Goal: Information Seeking & Learning: Learn about a topic

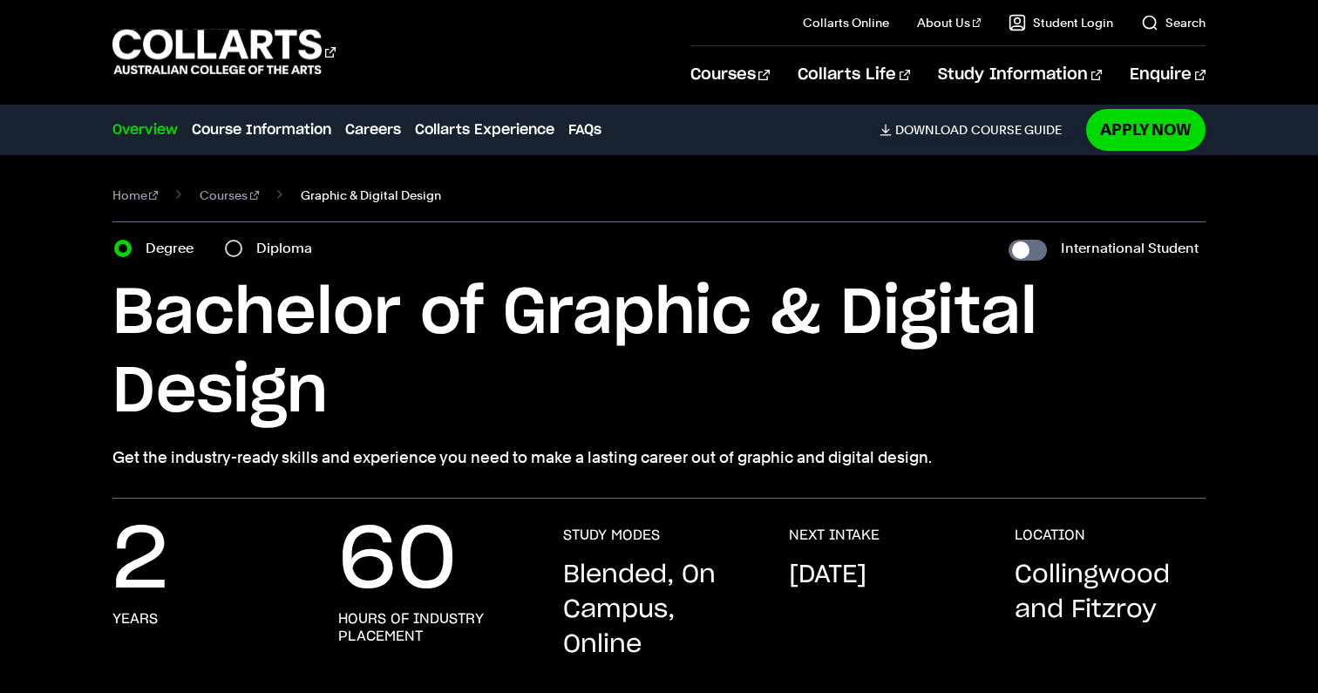
click at [323, 196] on span "Graphic & Digital Design" at bounding box center [371, 195] width 140 height 24
click at [227, 196] on link "Courses" at bounding box center [229, 195] width 59 height 24
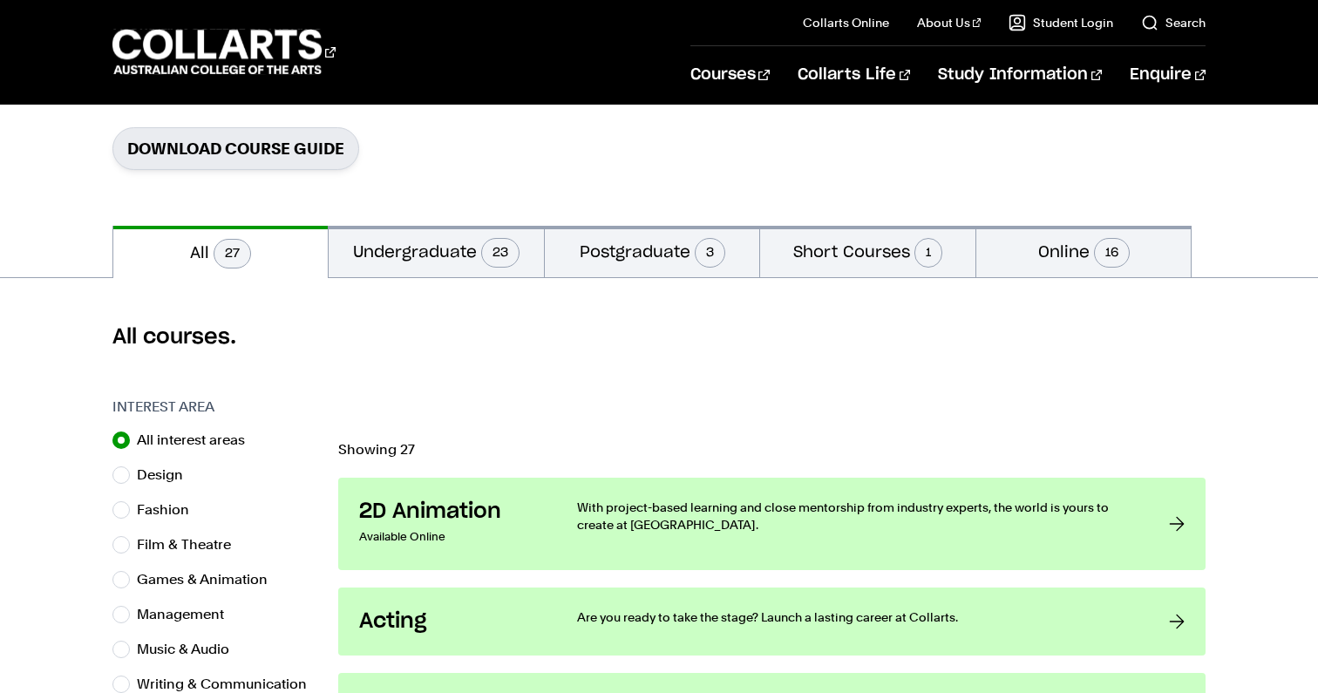
scroll to position [283, 0]
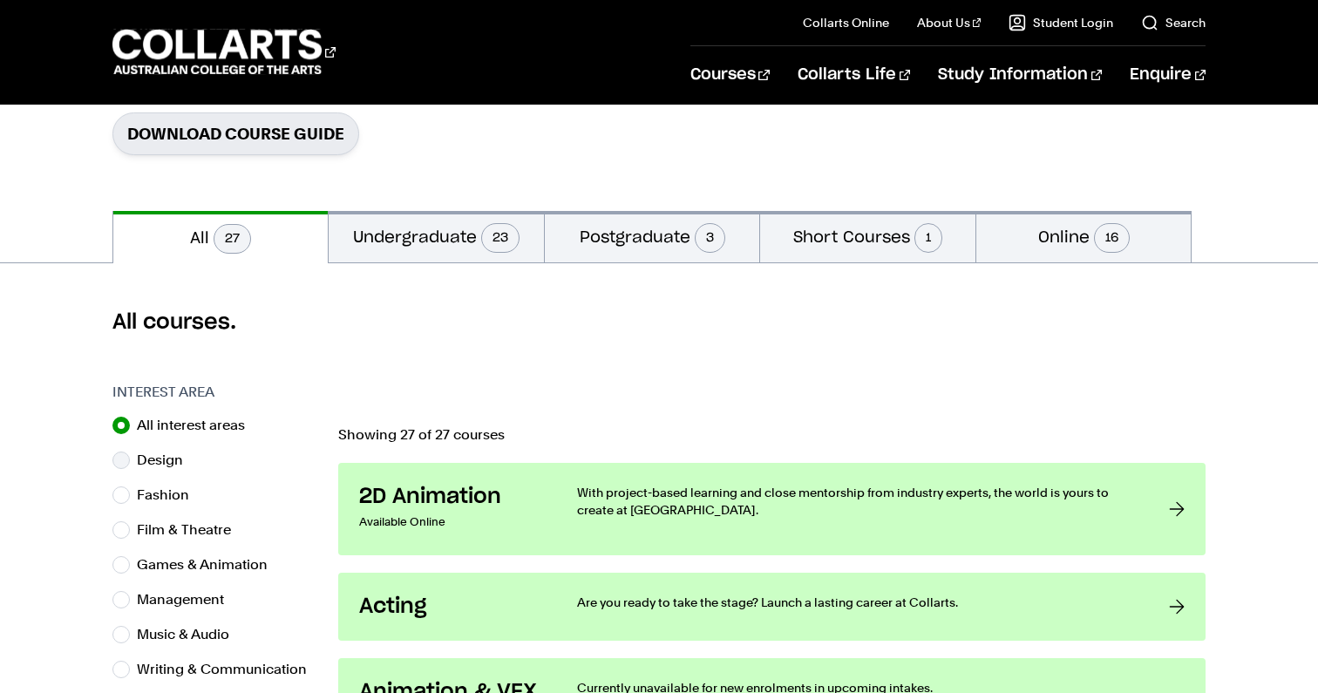
click at [179, 458] on label "Design" at bounding box center [167, 460] width 60 height 24
click at [130, 458] on input "Design" at bounding box center [120, 460] width 17 height 17
radio input "true"
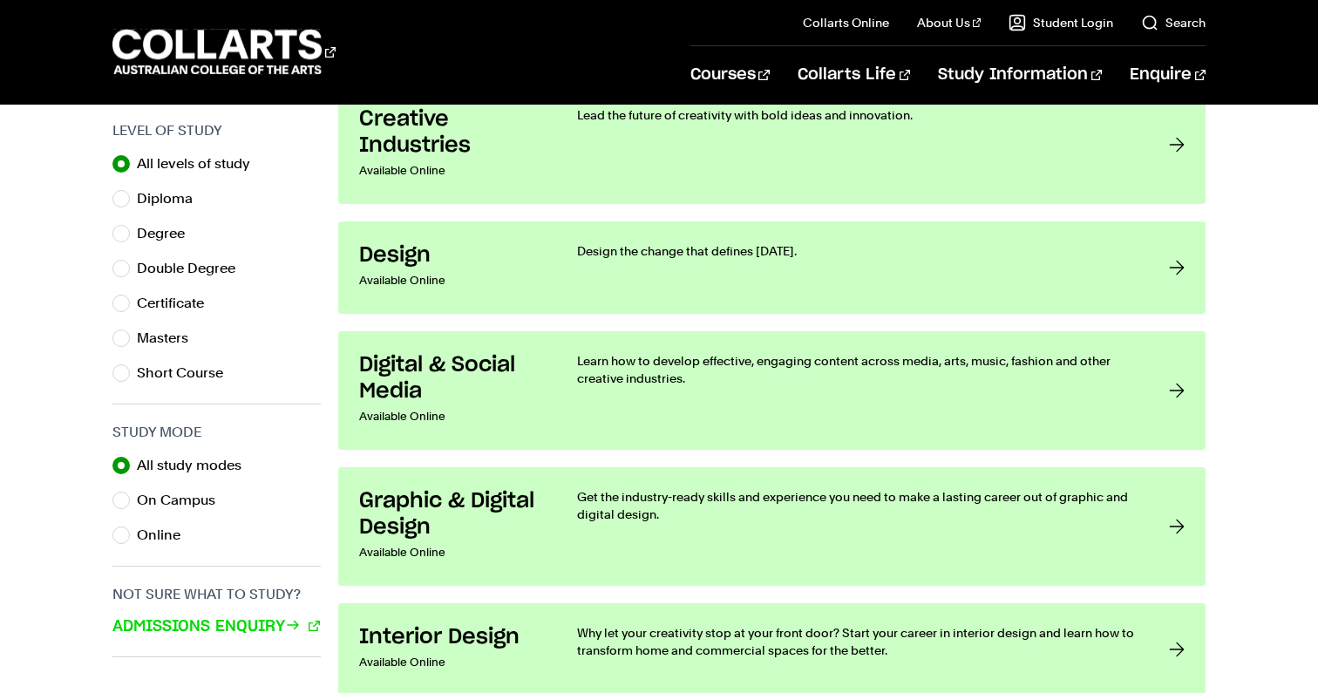
scroll to position [879, 0]
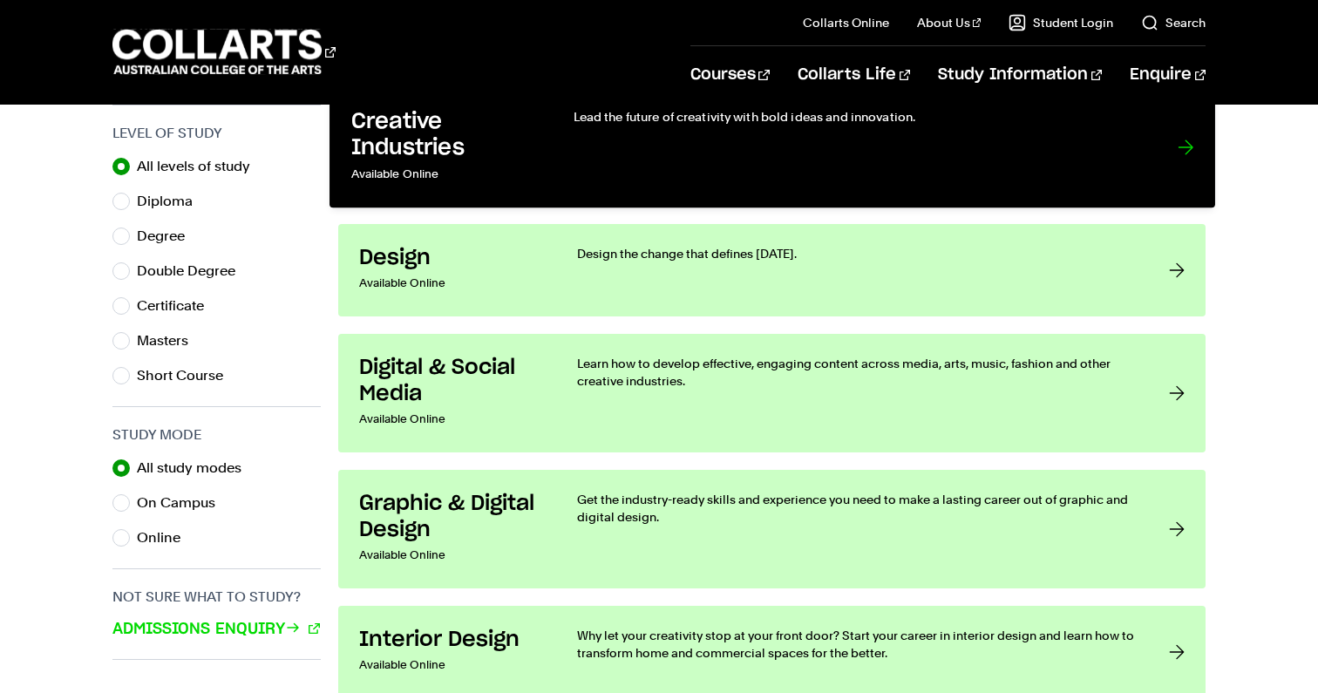
click at [852, 182] on div "Lead the future of creativity with bold ideas and innovation." at bounding box center [857, 147] width 569 height 78
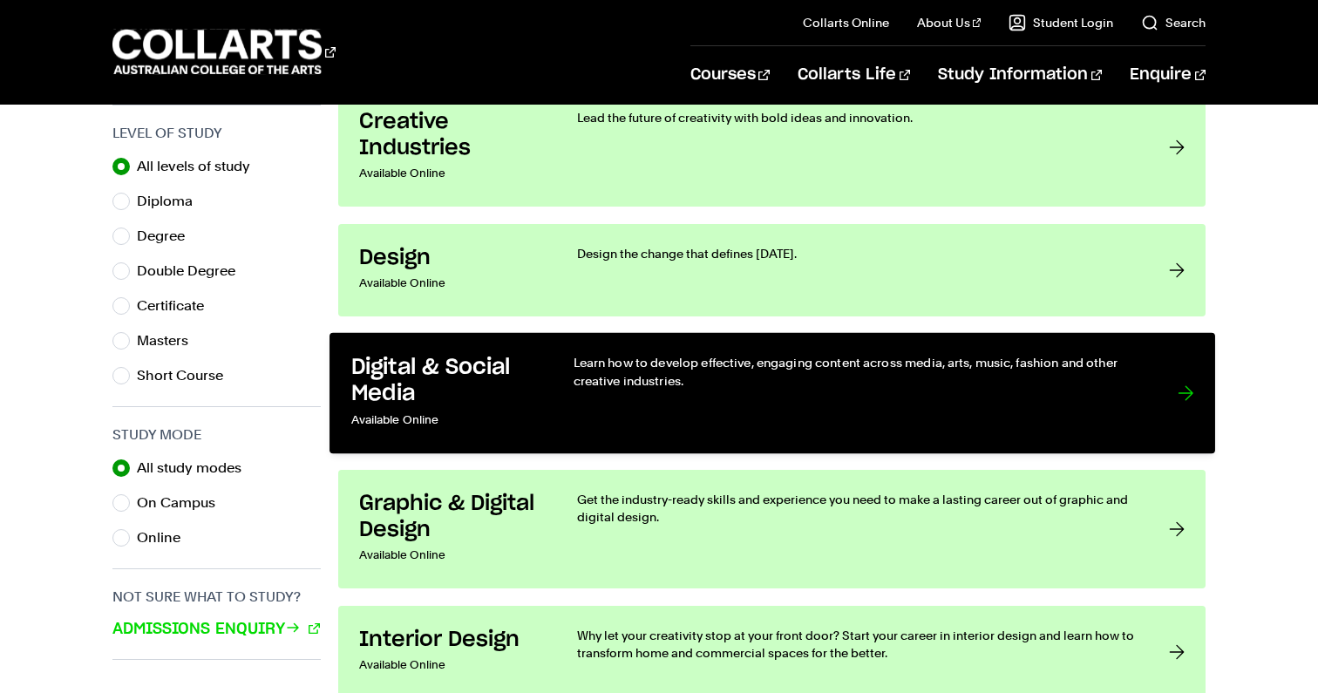
click at [816, 366] on p "Learn how to develop effective, engaging content across media, arts, music, fas…" at bounding box center [857, 372] width 569 height 36
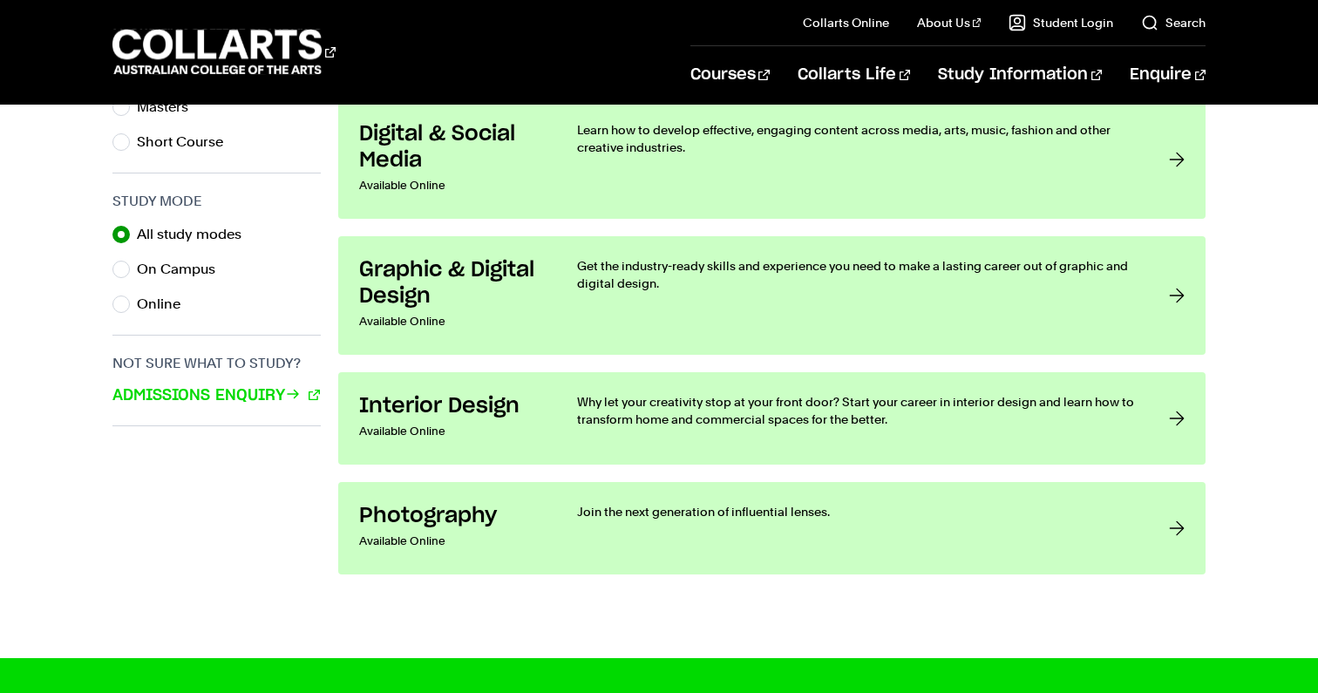
scroll to position [1094, 0]
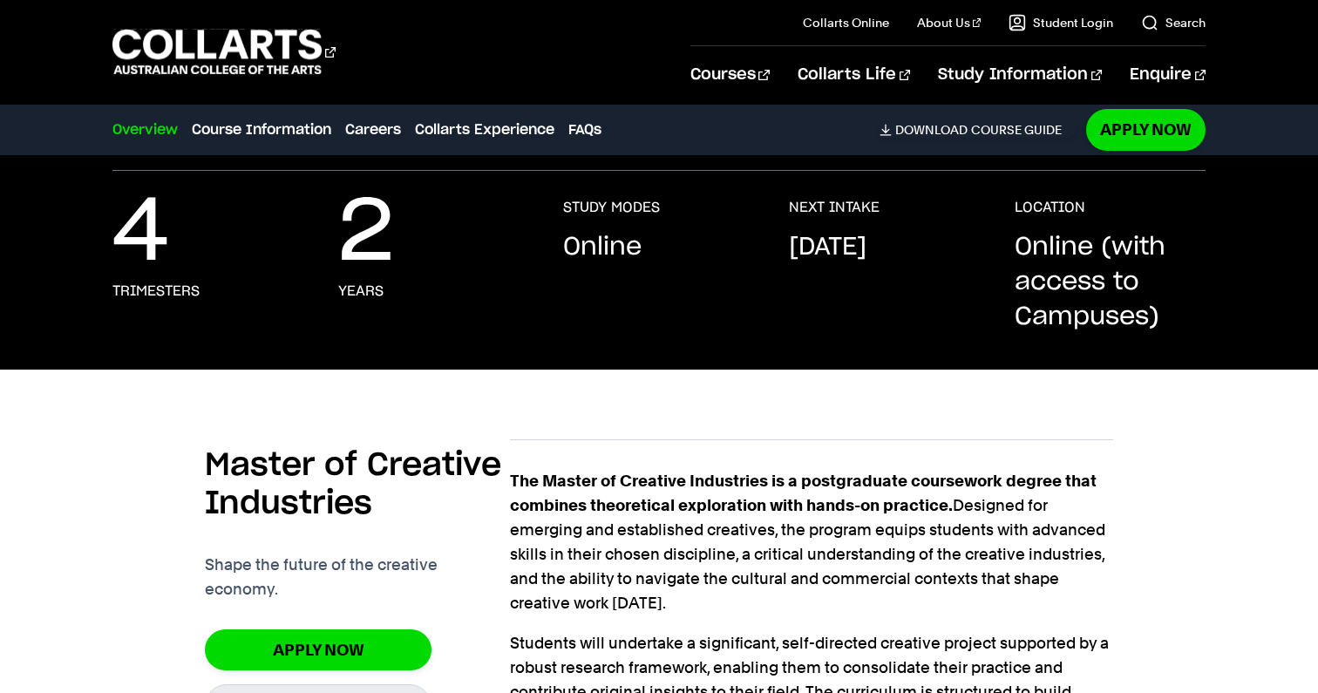
scroll to position [251, 0]
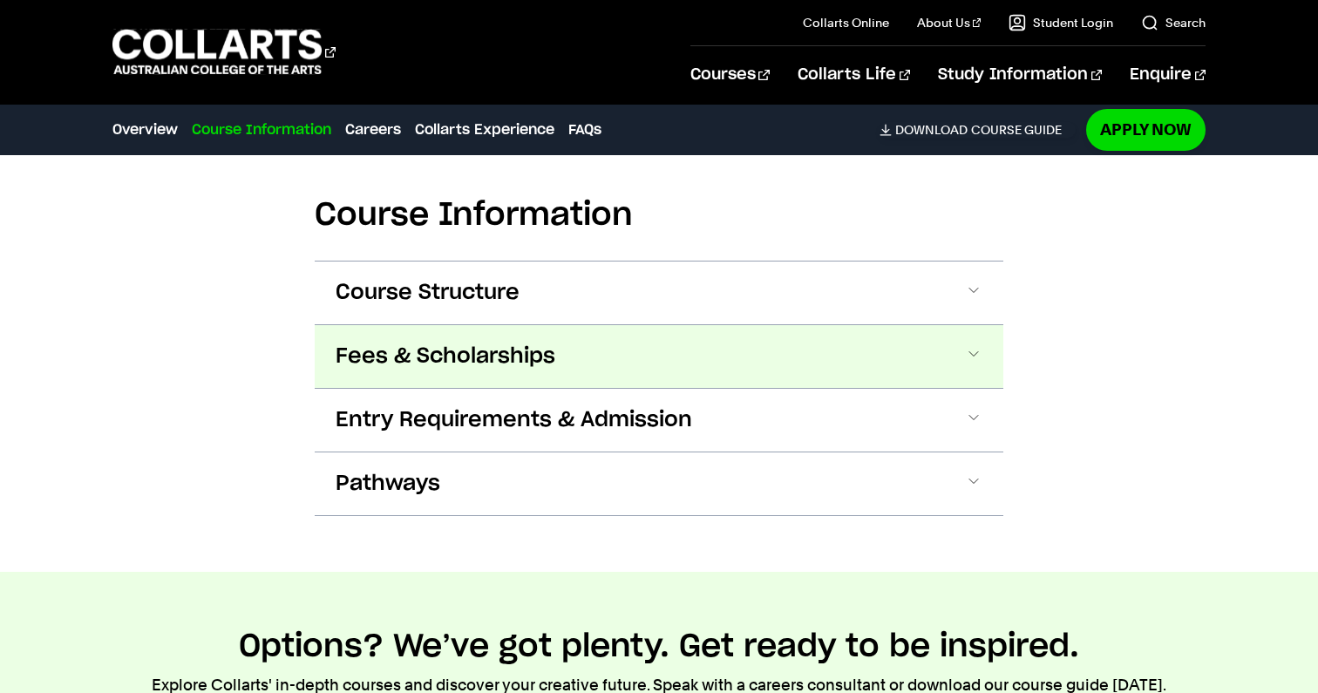
click at [519, 363] on span "Fees & Scholarships" at bounding box center [446, 357] width 220 height 28
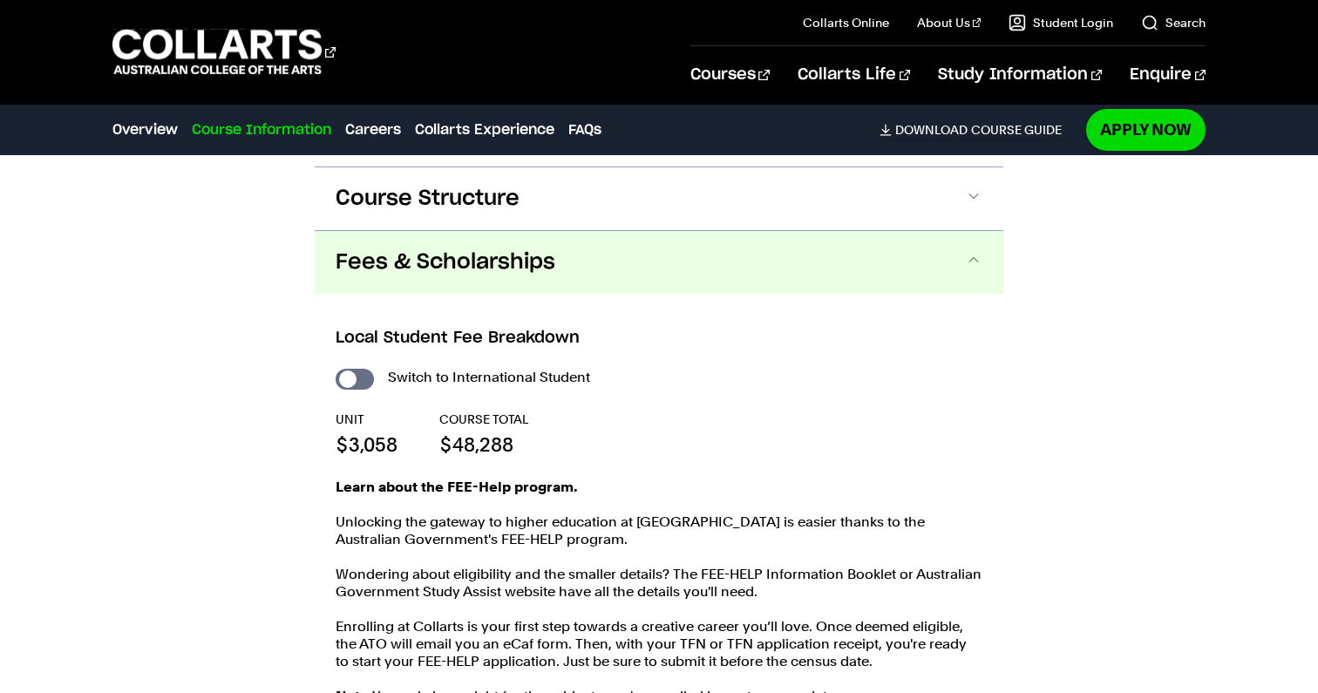
scroll to position [1222, 0]
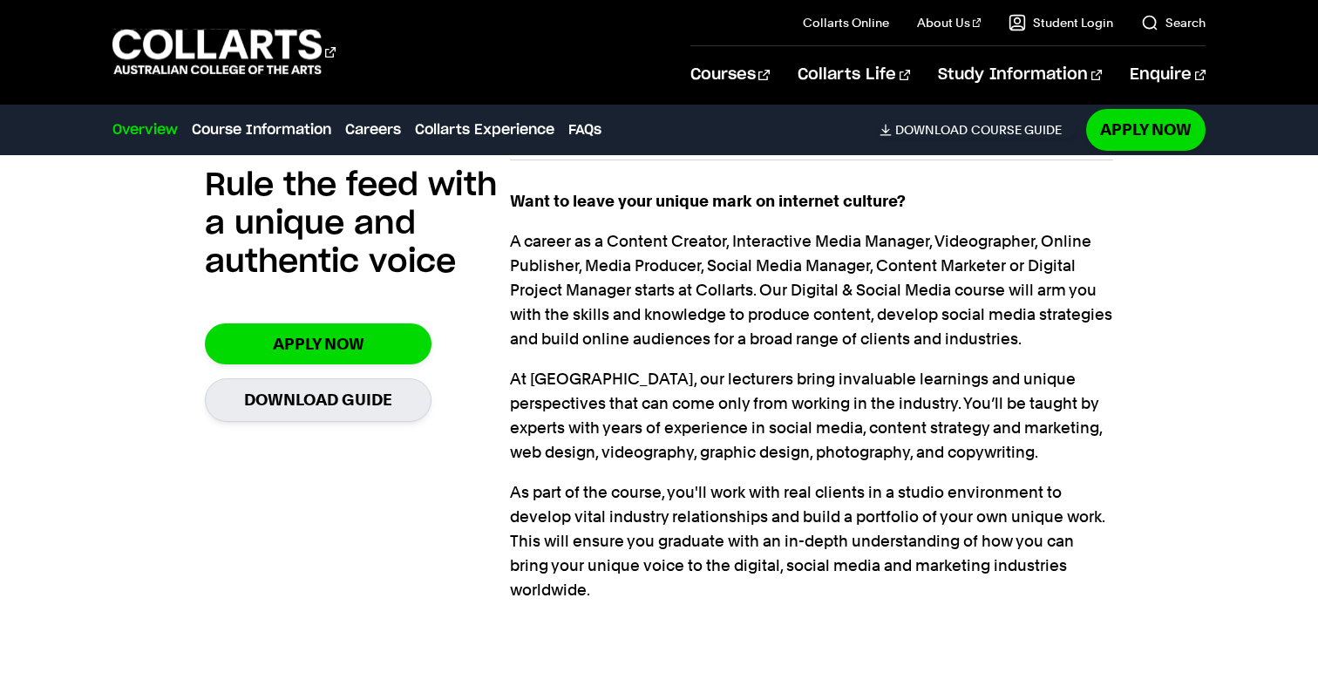
scroll to position [1147, 0]
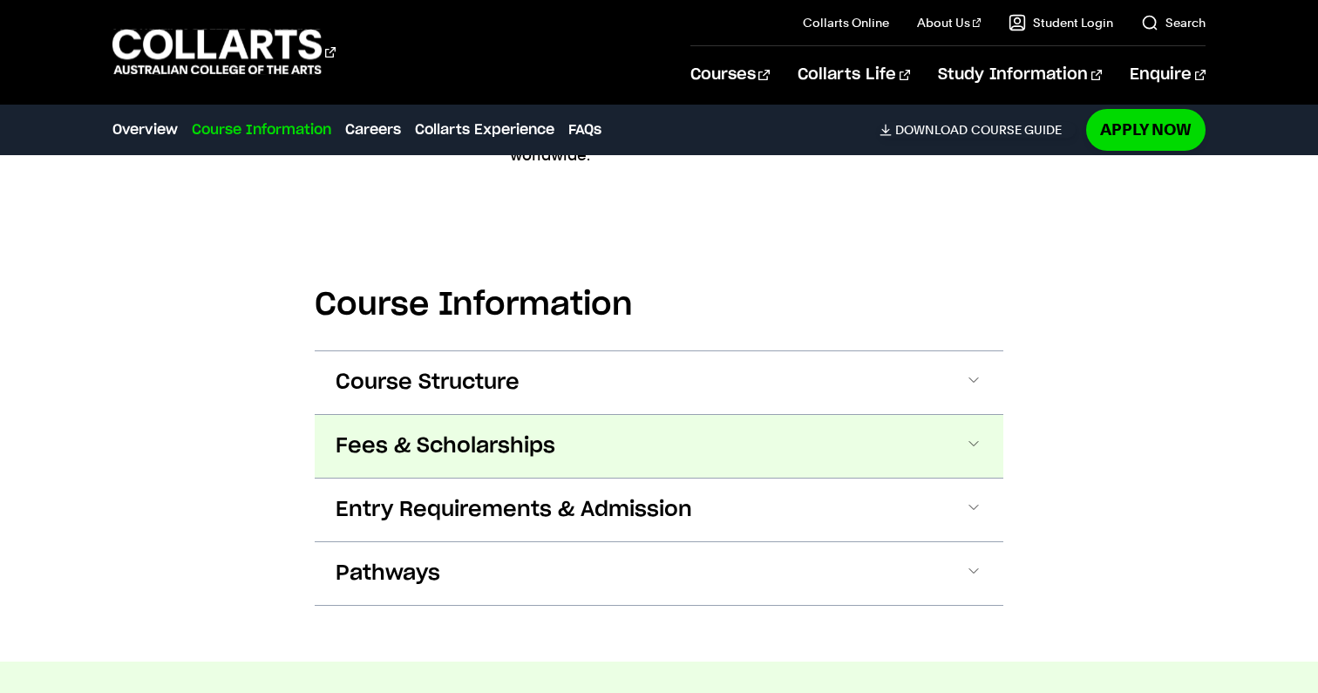
click at [781, 430] on button "Fees & Scholarships" at bounding box center [659, 446] width 689 height 63
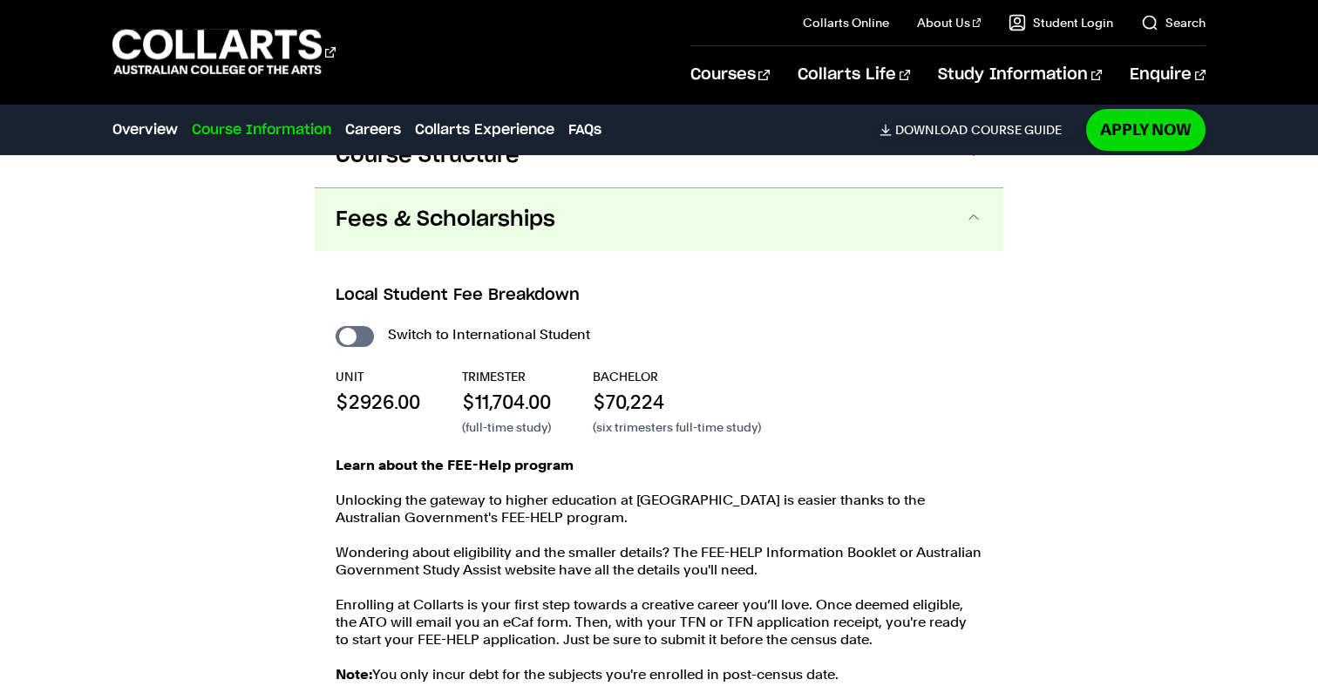
scroll to position [1812, 0]
